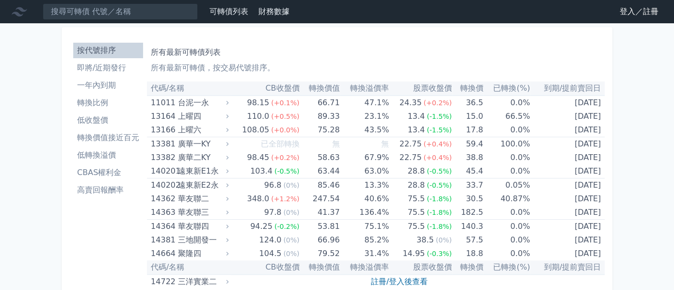
click at [115, 158] on li "低轉換溢價" at bounding box center [108, 155] width 70 height 12
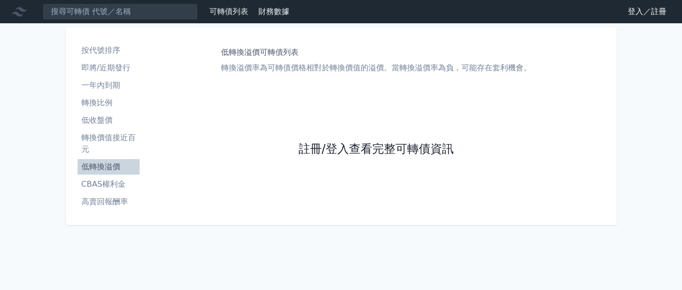
click at [361, 153] on link "註冊/登入查看完整可轉債資訊" at bounding box center [375, 150] width 155 height 16
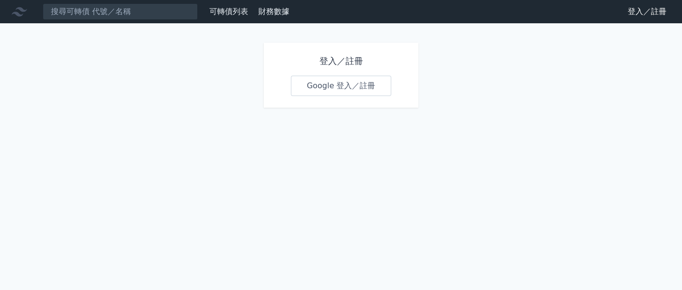
click at [358, 95] on link "Google 登入／註冊" at bounding box center [341, 86] width 101 height 20
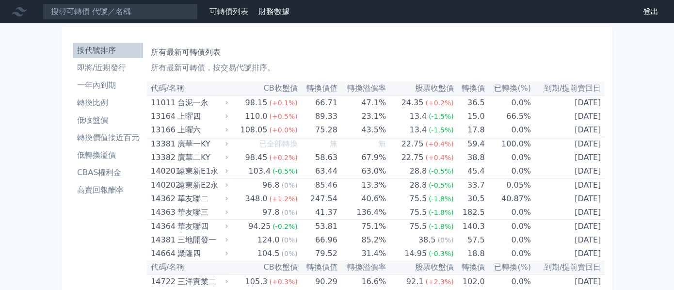
click at [107, 157] on li "低轉換溢價" at bounding box center [108, 155] width 70 height 12
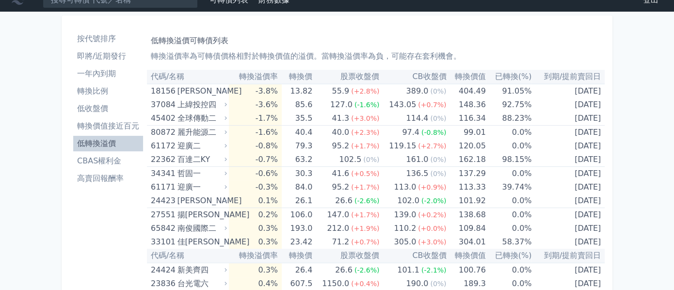
scroll to position [8, 0]
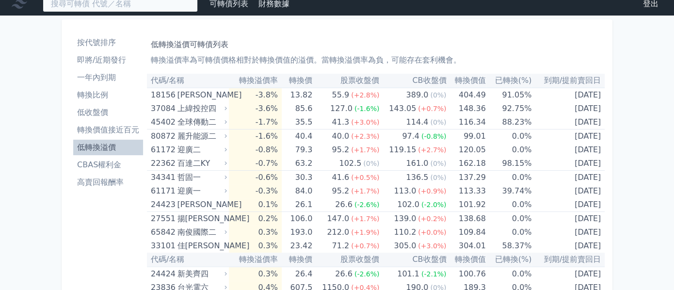
click at [158, 8] on input at bounding box center [120, 4] width 155 height 16
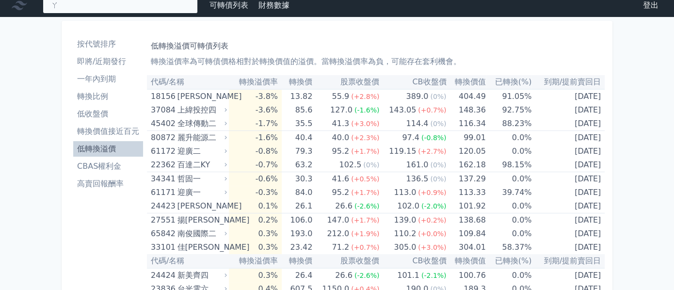
type input "阿"
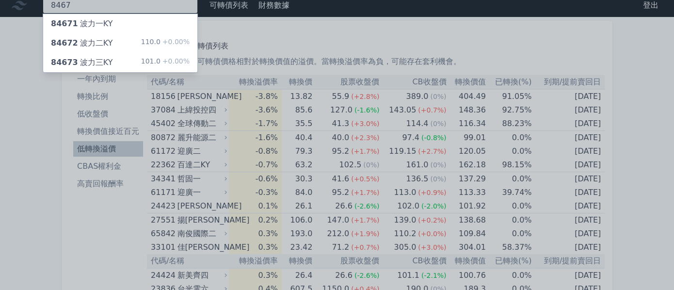
type input "8467"
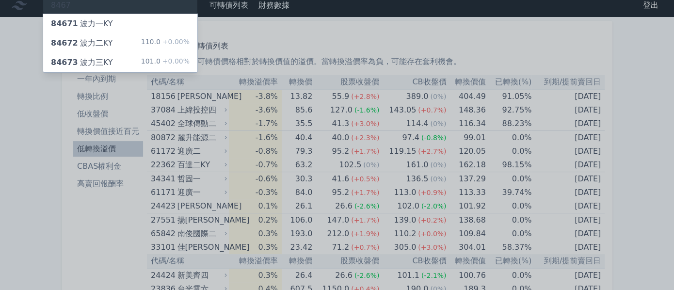
click at [152, 38] on div "110.0 +0.00%" at bounding box center [165, 43] width 49 height 12
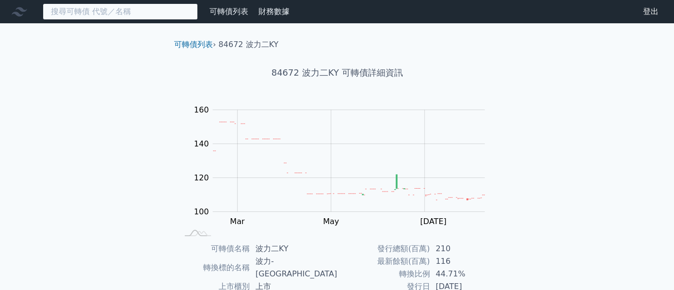
click at [114, 9] on input at bounding box center [120, 11] width 155 height 16
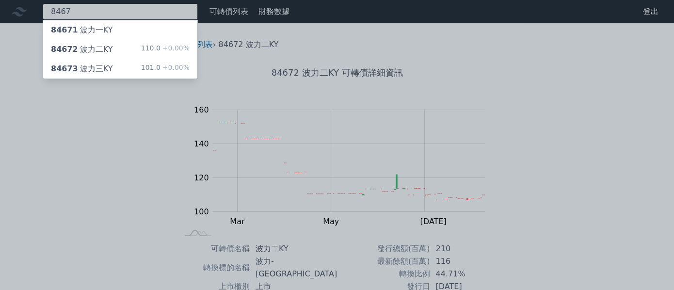
type input "8467"
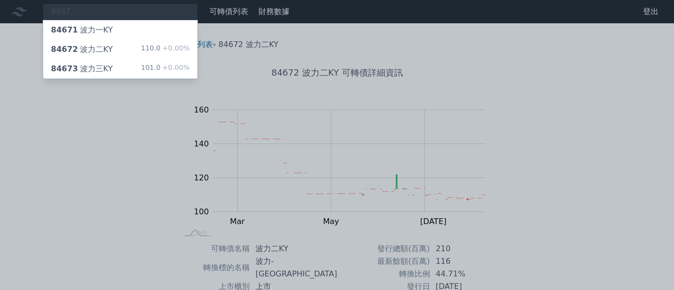
click at [100, 71] on div "84673 波力三KY" at bounding box center [82, 69] width 62 height 12
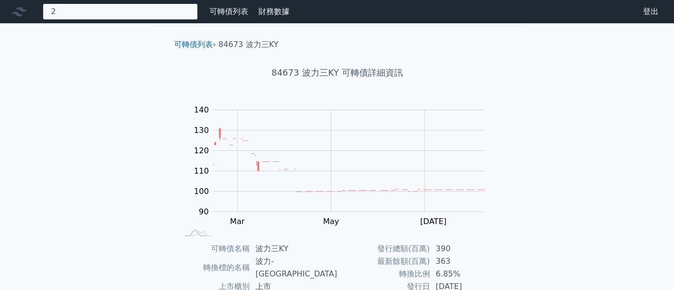
click at [87, 13] on input "2" at bounding box center [120, 11] width 155 height 16
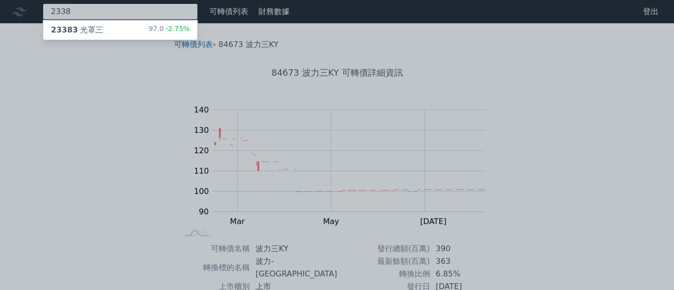
type input "2338"
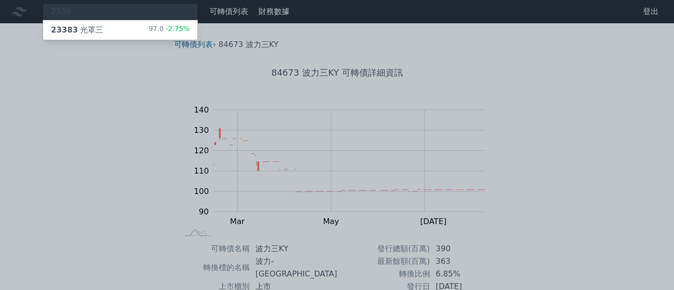
click at [90, 33] on div "23383 光罩三" at bounding box center [77, 30] width 52 height 12
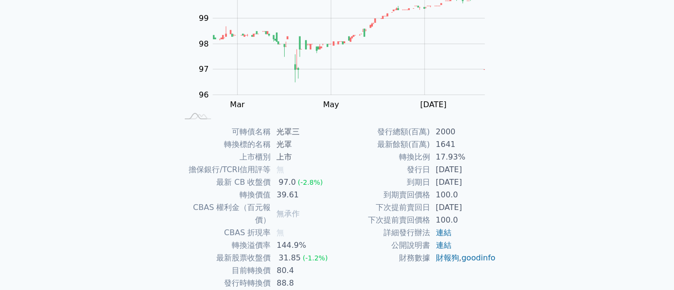
scroll to position [159, 0]
